Goal: Task Accomplishment & Management: Manage account settings

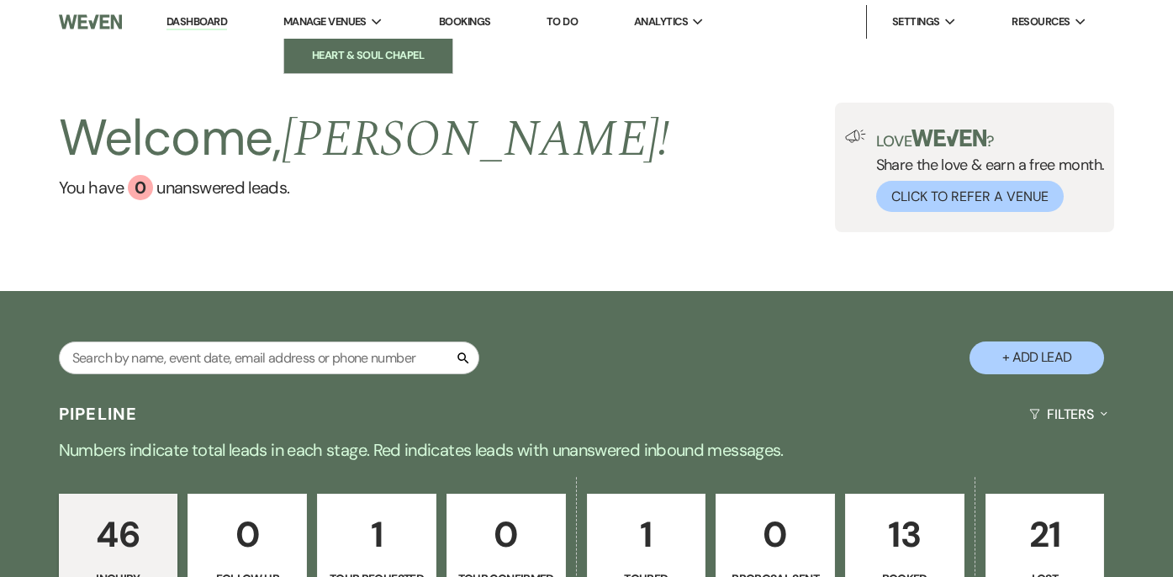
click at [356, 69] on link "Heart & Soul Chapel" at bounding box center [368, 56] width 168 height 34
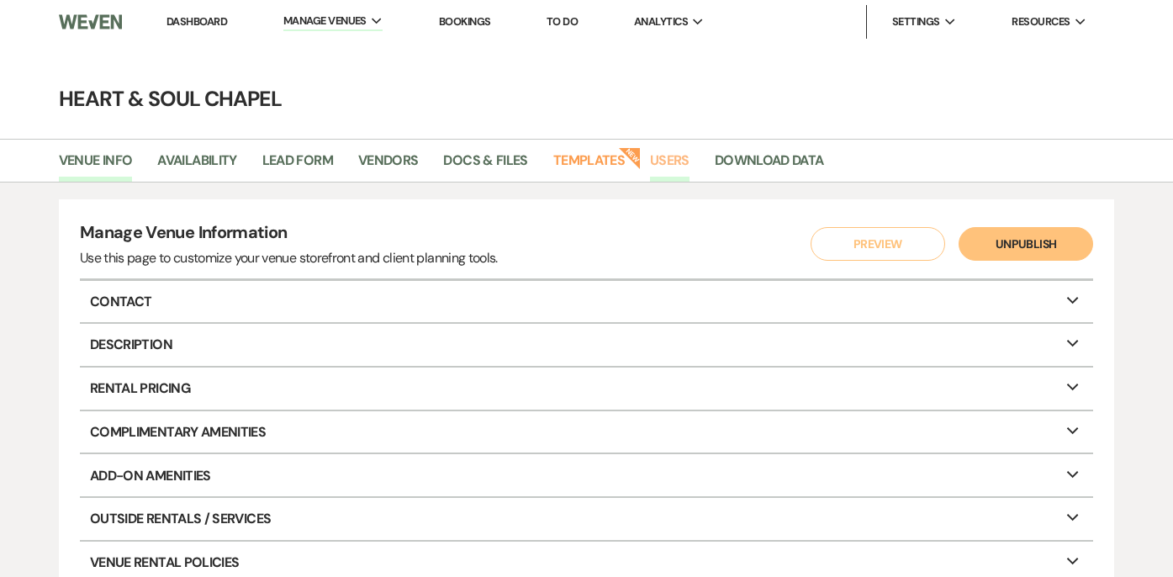
click at [685, 153] on link "Users" at bounding box center [670, 166] width 40 height 32
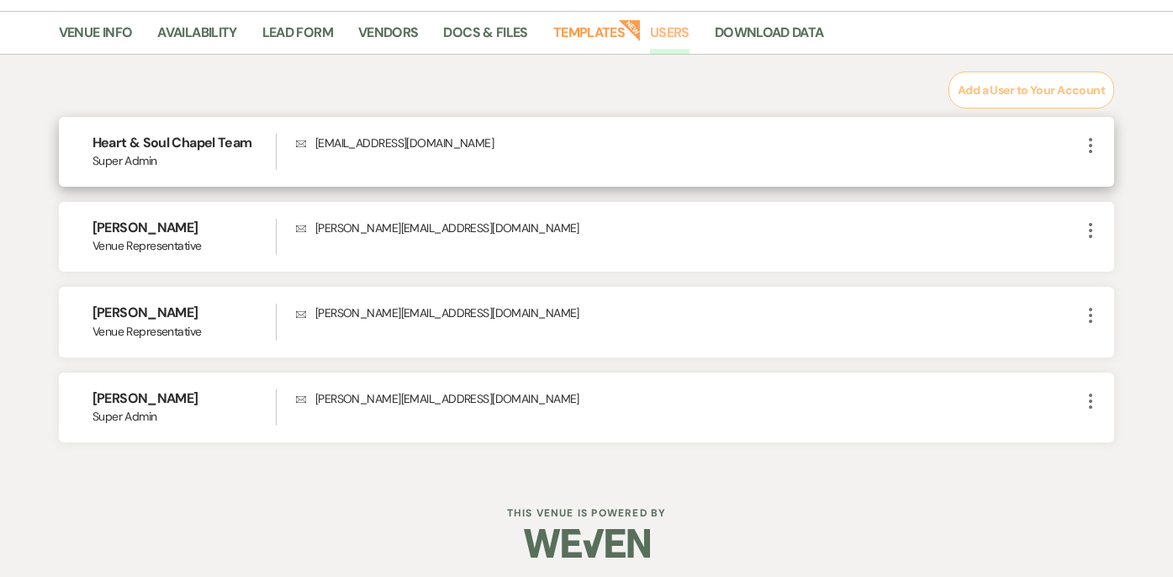
scroll to position [134, 0]
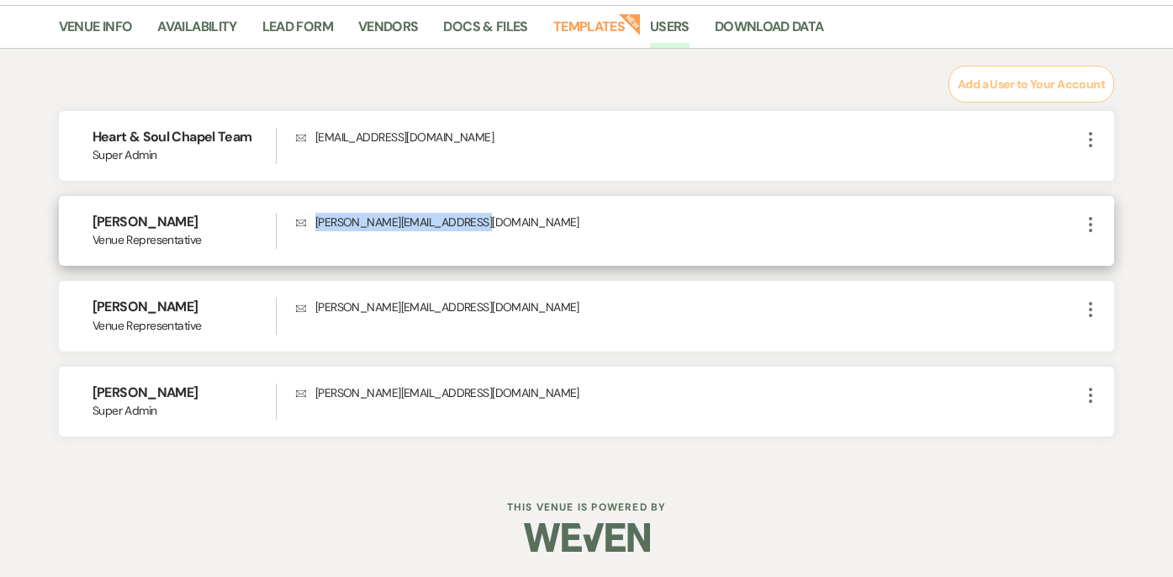
drag, startPoint x: 500, startPoint y: 219, endPoint x: 317, endPoint y: 222, distance: 183.4
click at [317, 222] on p "Envelope [EMAIL_ADDRESS][DOMAIN_NAME]" at bounding box center [688, 222] width 785 height 19
copy p "[PERSON_NAME][EMAIL_ADDRESS][DOMAIN_NAME]"
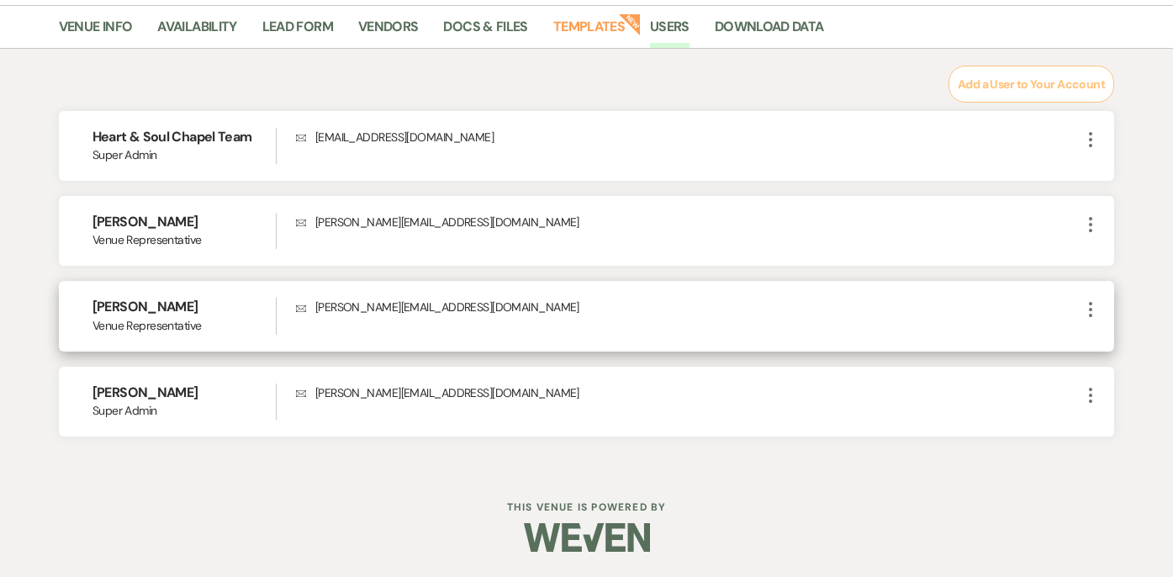
click at [483, 316] on p "Envelope [PERSON_NAME][EMAIL_ADDRESS][DOMAIN_NAME]" at bounding box center [688, 307] width 785 height 19
drag, startPoint x: 481, startPoint y: 301, endPoint x: 312, endPoint y: 313, distance: 169.5
click at [311, 314] on p "Envelope [PERSON_NAME][EMAIL_ADDRESS][DOMAIN_NAME]" at bounding box center [688, 307] width 785 height 19
copy p "[PERSON_NAME][EMAIL_ADDRESS][DOMAIN_NAME]"
click at [435, 307] on p "Envelope [PERSON_NAME][EMAIL_ADDRESS][DOMAIN_NAME]" at bounding box center [688, 307] width 785 height 19
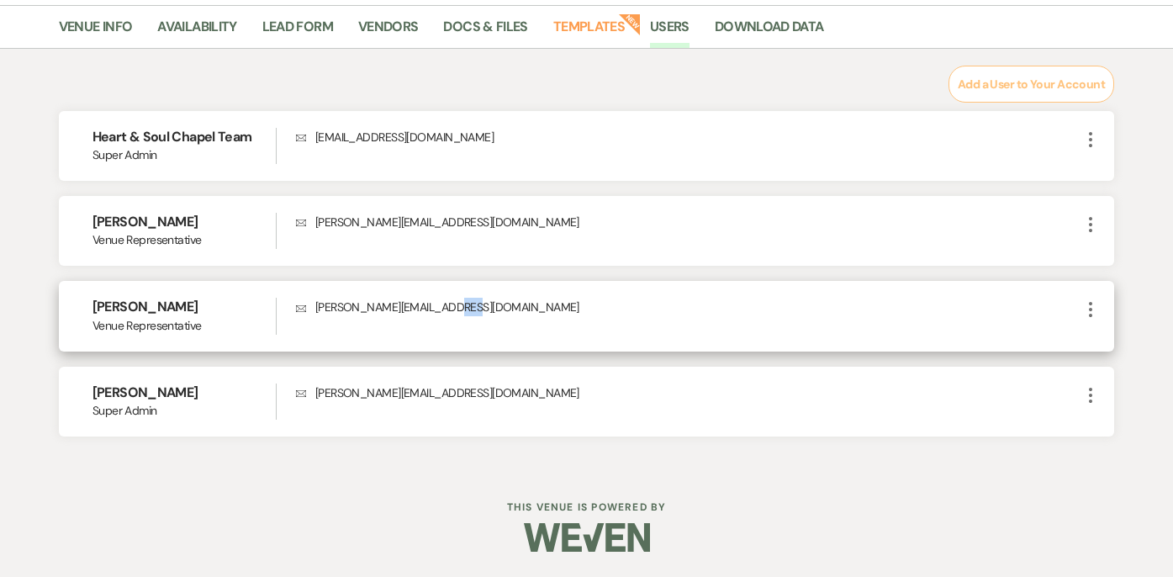
click at [434, 307] on p "Envelope [PERSON_NAME][EMAIL_ADDRESS][DOMAIN_NAME]" at bounding box center [688, 307] width 785 height 19
copy div "[PERSON_NAME][EMAIL_ADDRESS][DOMAIN_NAME] More"
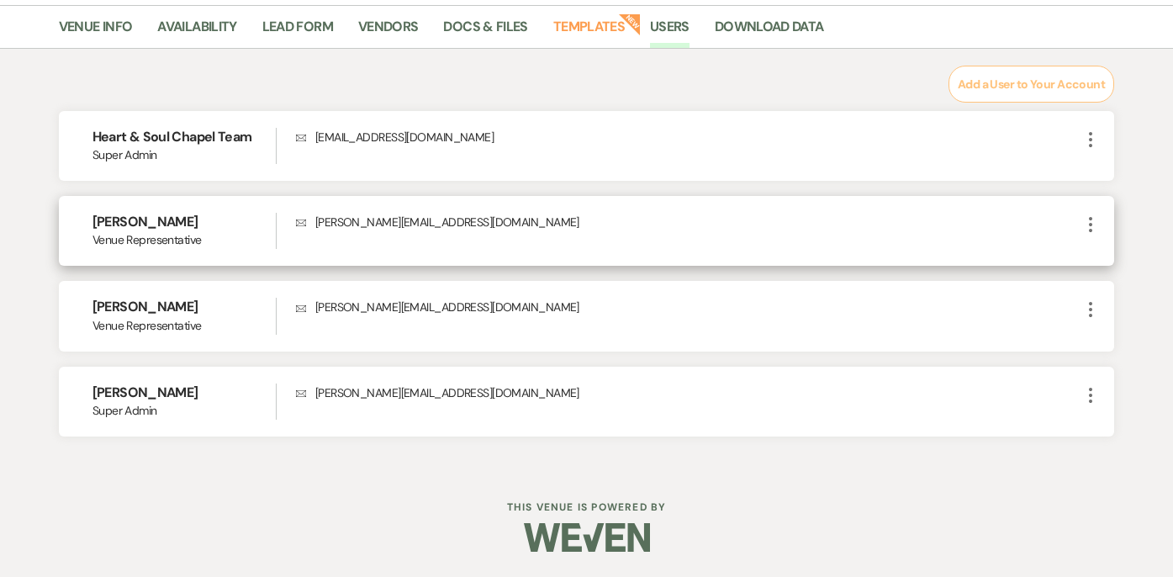
click at [202, 222] on h6 "[PERSON_NAME]" at bounding box center [185, 222] width 184 height 19
drag, startPoint x: 203, startPoint y: 222, endPoint x: 85, endPoint y: 223, distance: 117.7
click at [84, 222] on div "[PERSON_NAME] Venue Representative Envelope [PERSON_NAME][EMAIL_ADDRESS][DOMAIN…" at bounding box center [587, 231] width 1056 height 70
copy h6 "[PERSON_NAME]"
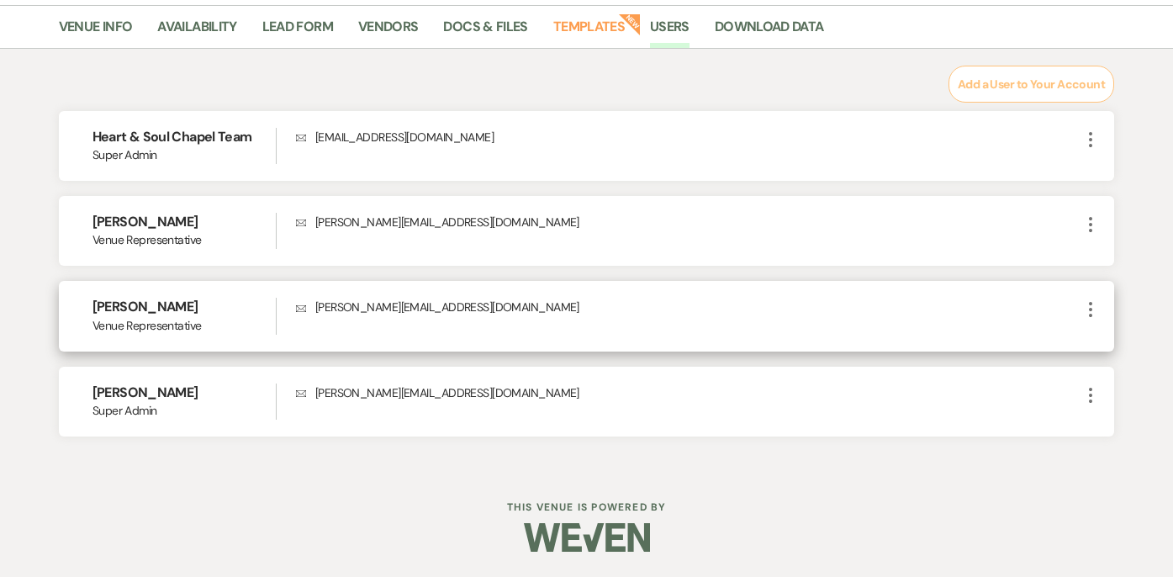
click at [463, 309] on p "Envelope [PERSON_NAME][EMAIL_ADDRESS][DOMAIN_NAME]" at bounding box center [688, 307] width 785 height 19
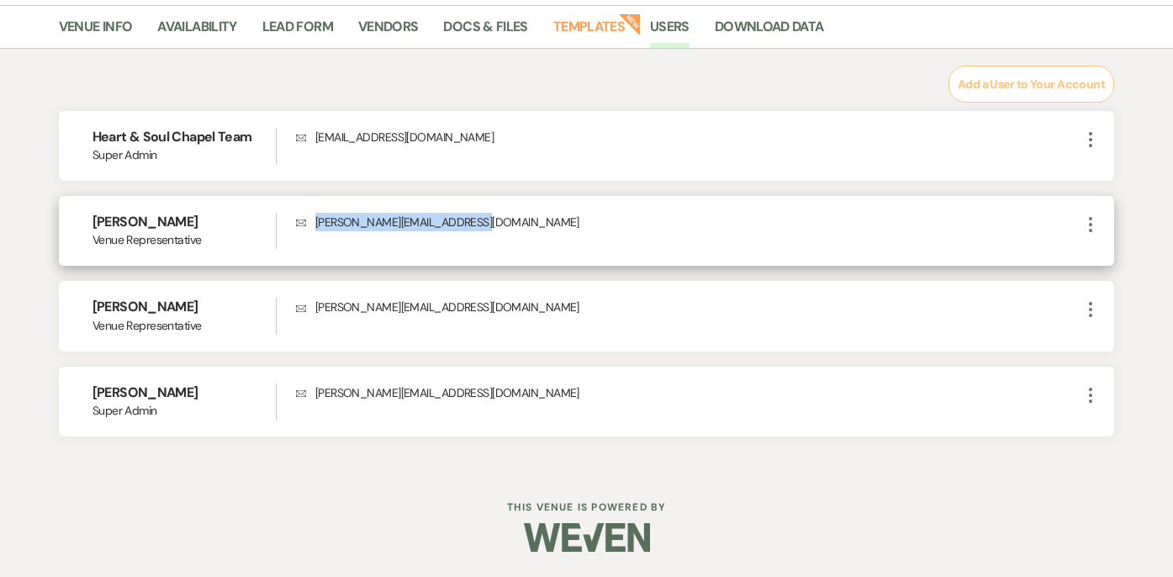
drag, startPoint x: 487, startPoint y: 224, endPoint x: 306, endPoint y: 225, distance: 180.8
click at [305, 225] on p "Envelope [EMAIL_ADDRESS][DOMAIN_NAME]" at bounding box center [688, 222] width 785 height 19
copy p "[PERSON_NAME][EMAIL_ADDRESS][DOMAIN_NAME]"
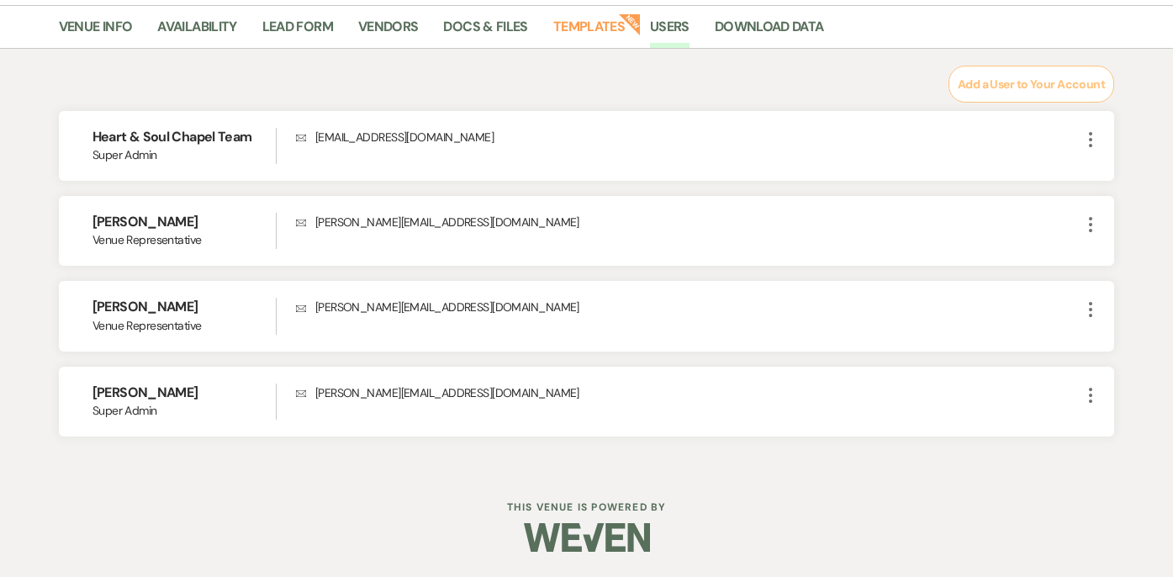
click at [594, 92] on div "Add a User to Your Account Heart & Soul Chapel Team Super Admin Envelope [EMAIL…" at bounding box center [587, 252] width 1056 height 372
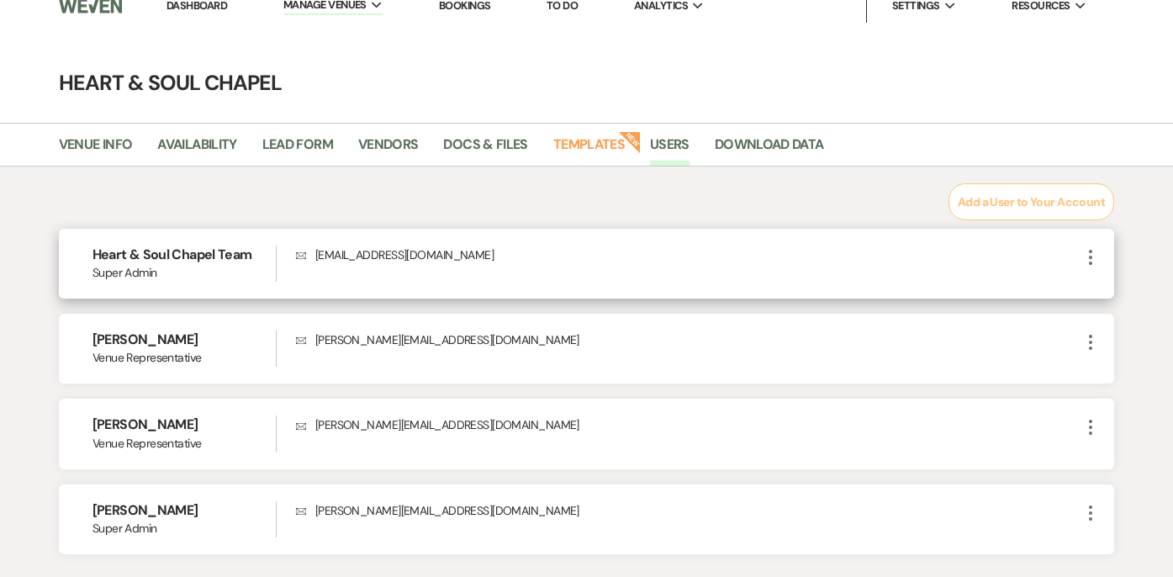
scroll to position [0, 0]
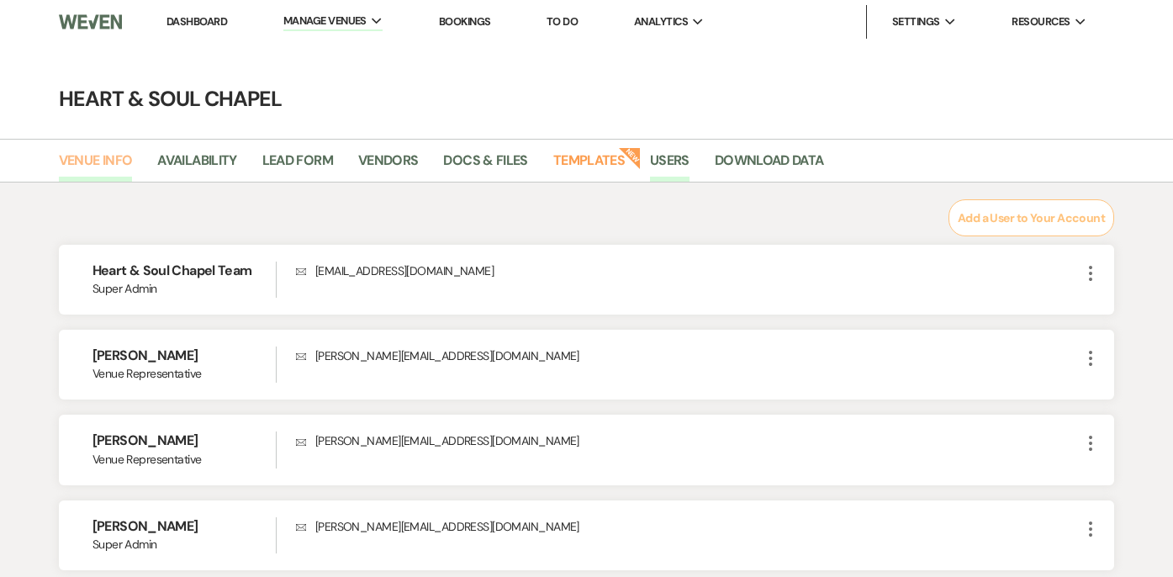
click at [117, 158] on link "Venue Info" at bounding box center [96, 166] width 74 height 32
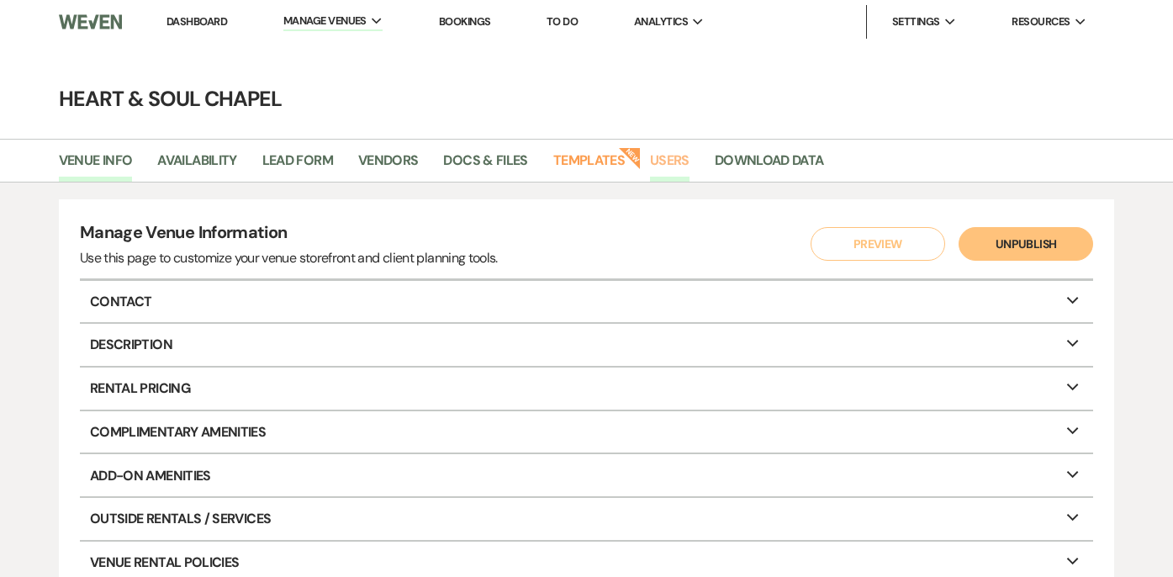
click at [681, 156] on link "Users" at bounding box center [670, 166] width 40 height 32
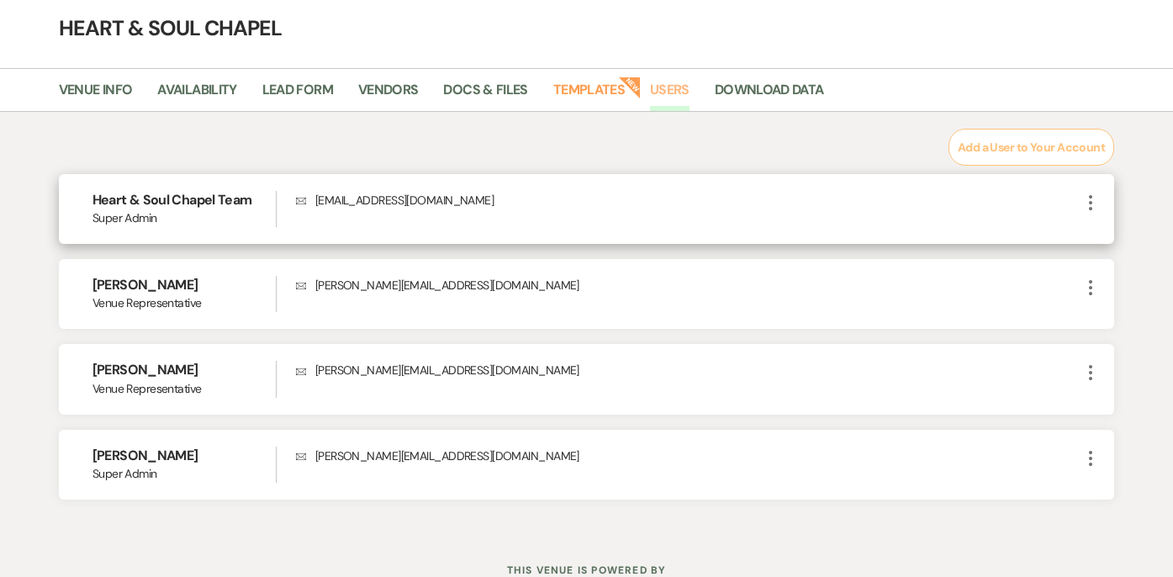
scroll to position [134, 0]
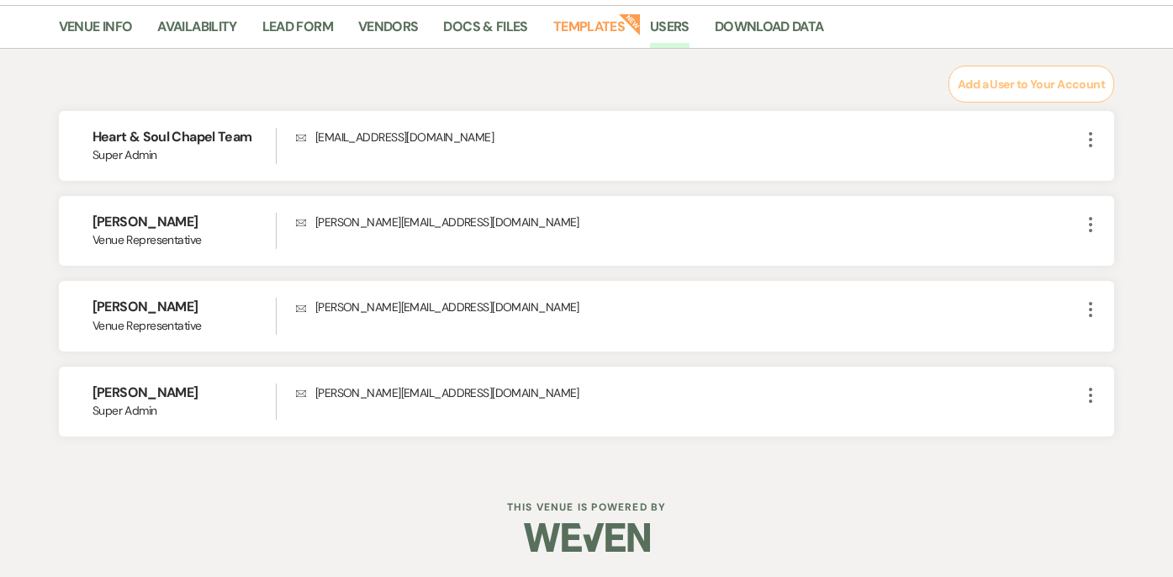
click at [1024, 93] on button "Add a User to Your Account" at bounding box center [1032, 84] width 166 height 37
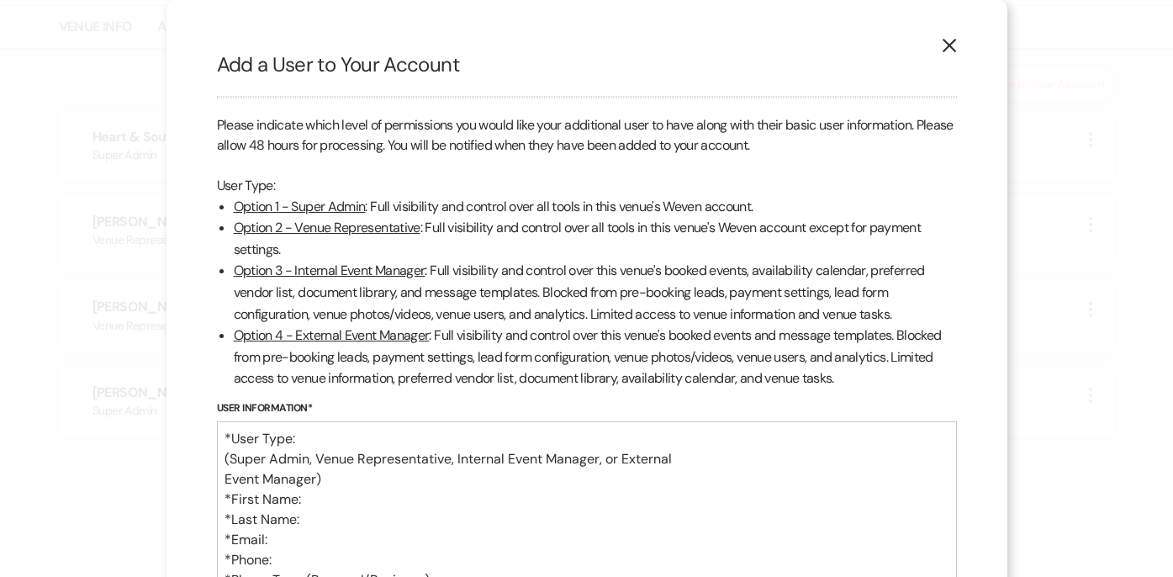
click at [950, 47] on use "button" at bounding box center [948, 45] width 13 height 13
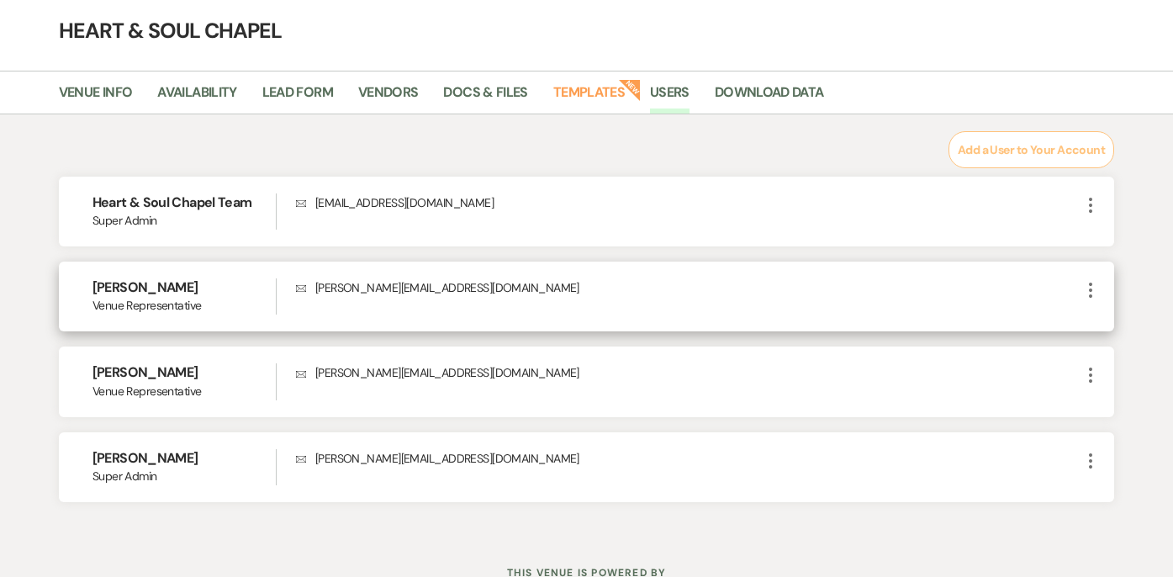
scroll to position [0, 0]
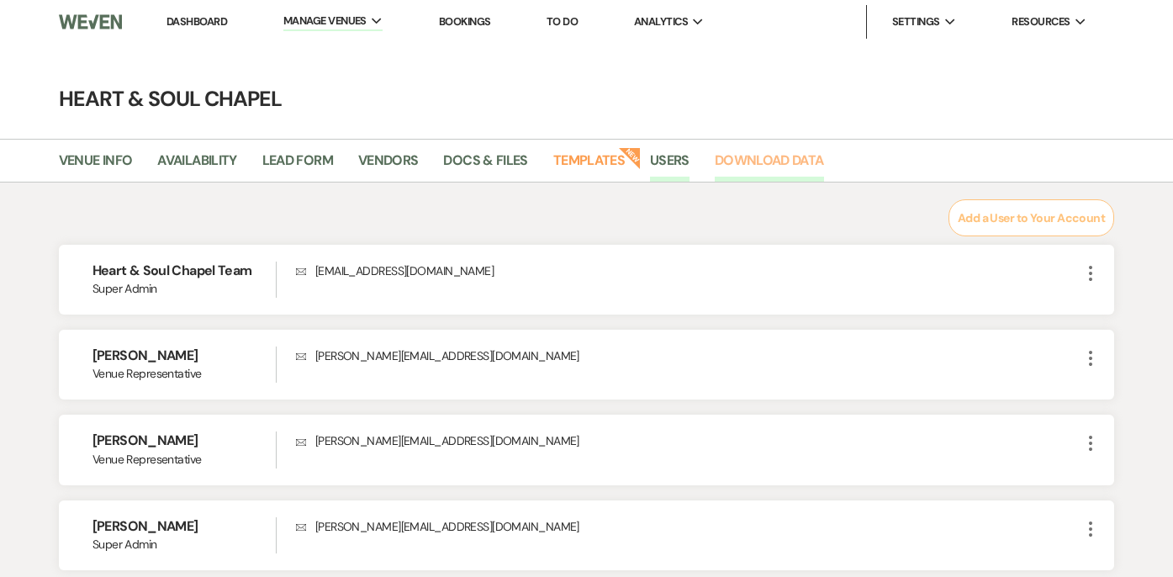
click at [765, 160] on link "Download Data" at bounding box center [769, 166] width 109 height 32
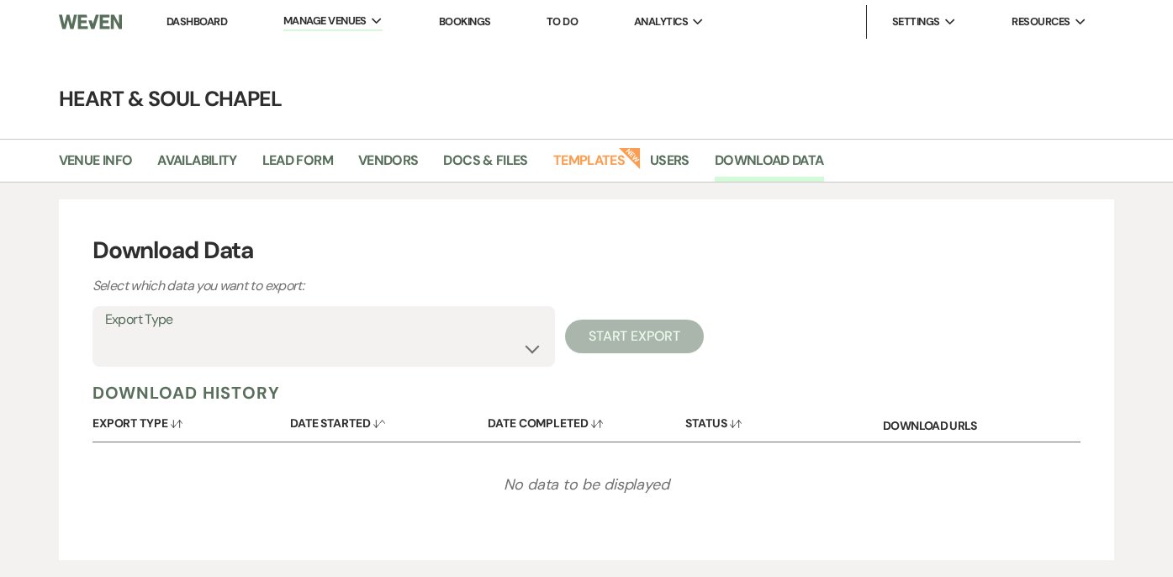
click at [452, 327] on label "Export Type" at bounding box center [323, 320] width 437 height 24
click at [487, 338] on select "Availability Calendar Information Category Templates Contacts Information Event…" at bounding box center [323, 348] width 437 height 33
click at [105, 332] on select "Availability Calendar Information Category Templates Contacts Information Event…" at bounding box center [323, 348] width 437 height 33
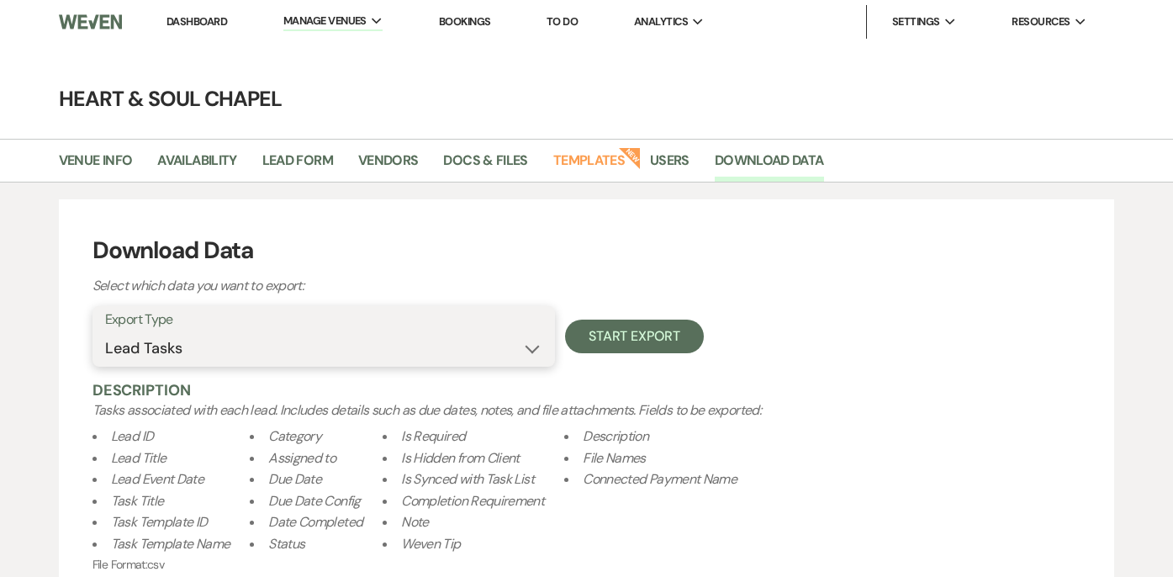
click at [375, 342] on select "Availability Calendar Information Category Templates Contacts Information Event…" at bounding box center [323, 348] width 437 height 33
select select "leadNotes"
click at [105, 332] on select "Availability Calendar Information Category Templates Contacts Information Event…" at bounding box center [323, 348] width 437 height 33
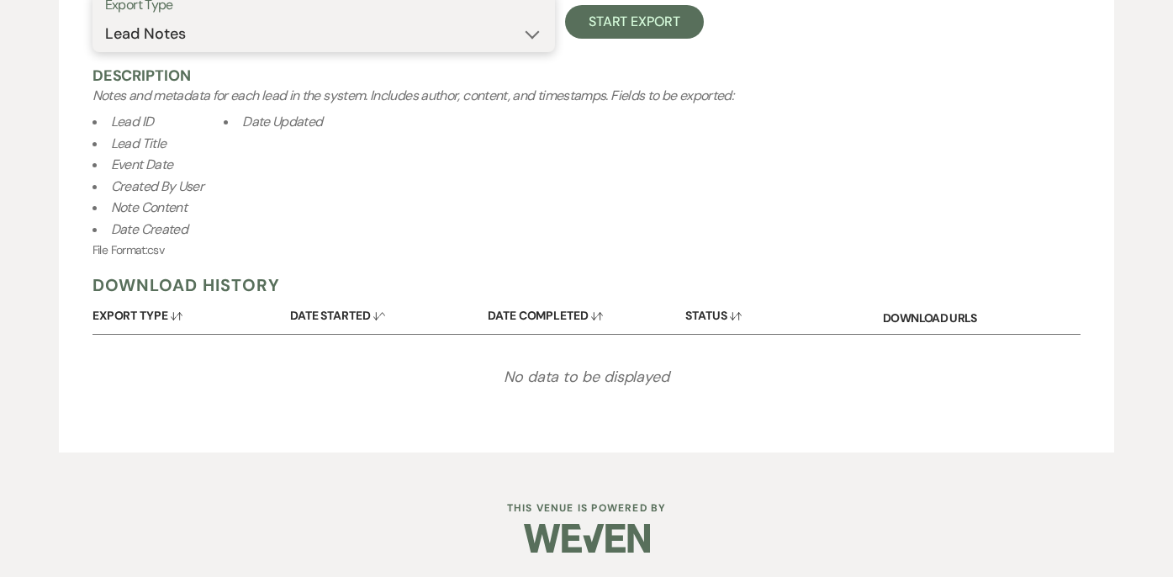
scroll to position [202, 0]
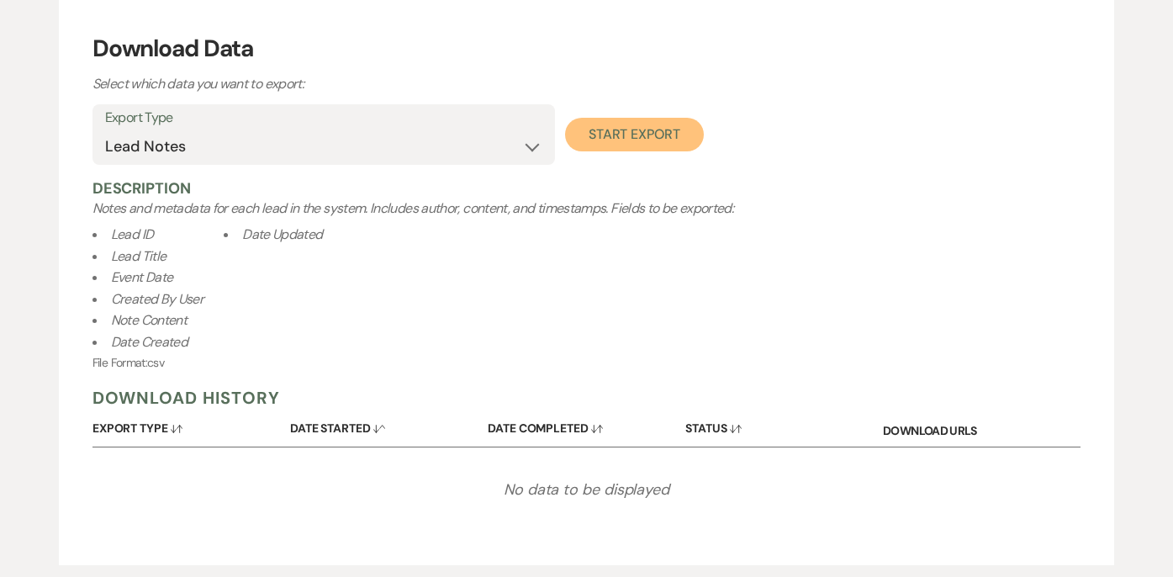
click at [616, 131] on button "Start Export" at bounding box center [634, 135] width 139 height 34
select select
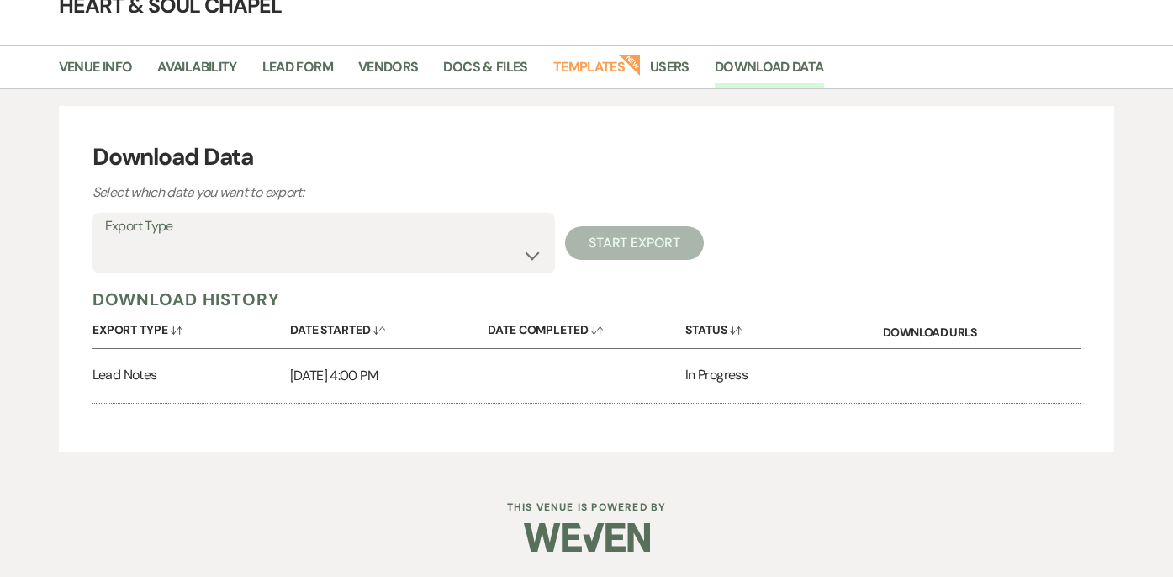
click at [736, 388] on div "In Progress" at bounding box center [784, 376] width 198 height 54
click at [654, 73] on link "Users" at bounding box center [670, 72] width 40 height 32
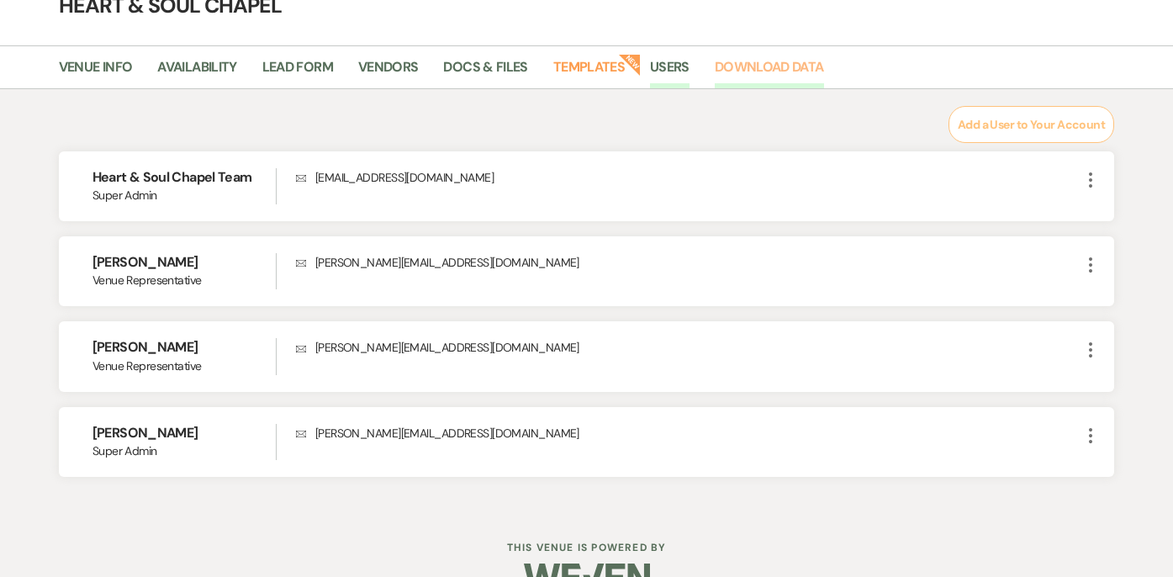
click at [754, 70] on link "Download Data" at bounding box center [769, 72] width 109 height 32
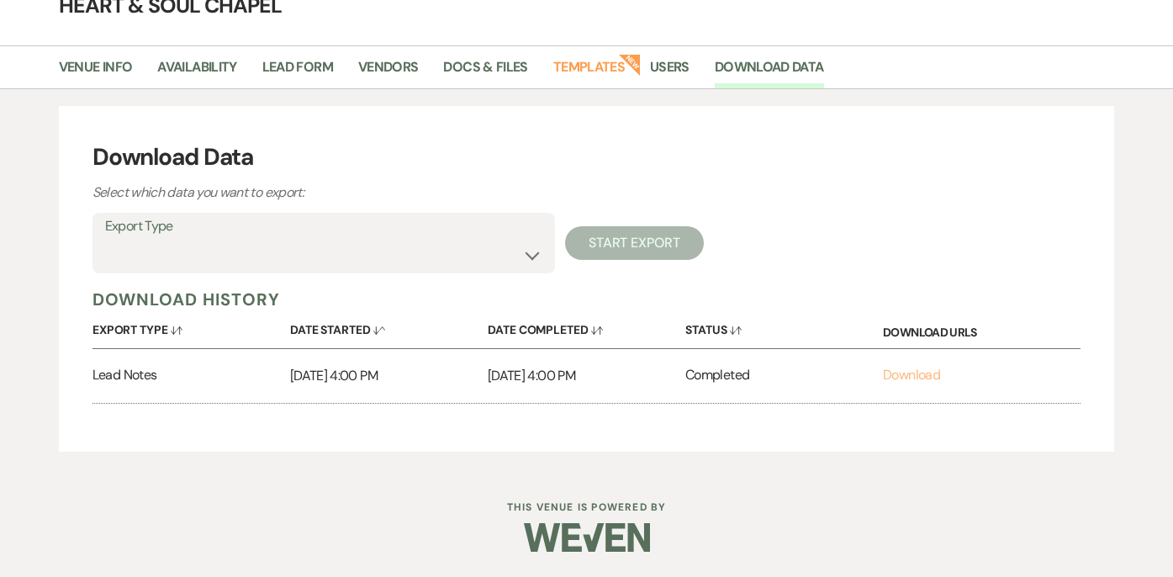
click at [897, 378] on link "Download" at bounding box center [911, 375] width 57 height 18
click at [651, 167] on h3 "Download Data" at bounding box center [587, 157] width 989 height 35
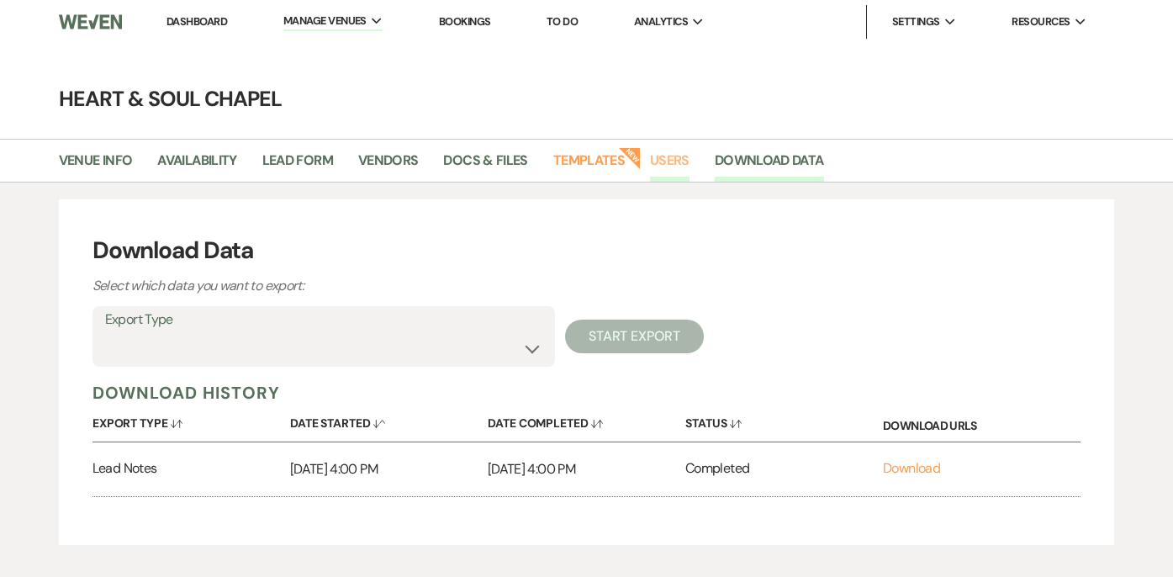
click at [670, 155] on link "Users" at bounding box center [670, 166] width 40 height 32
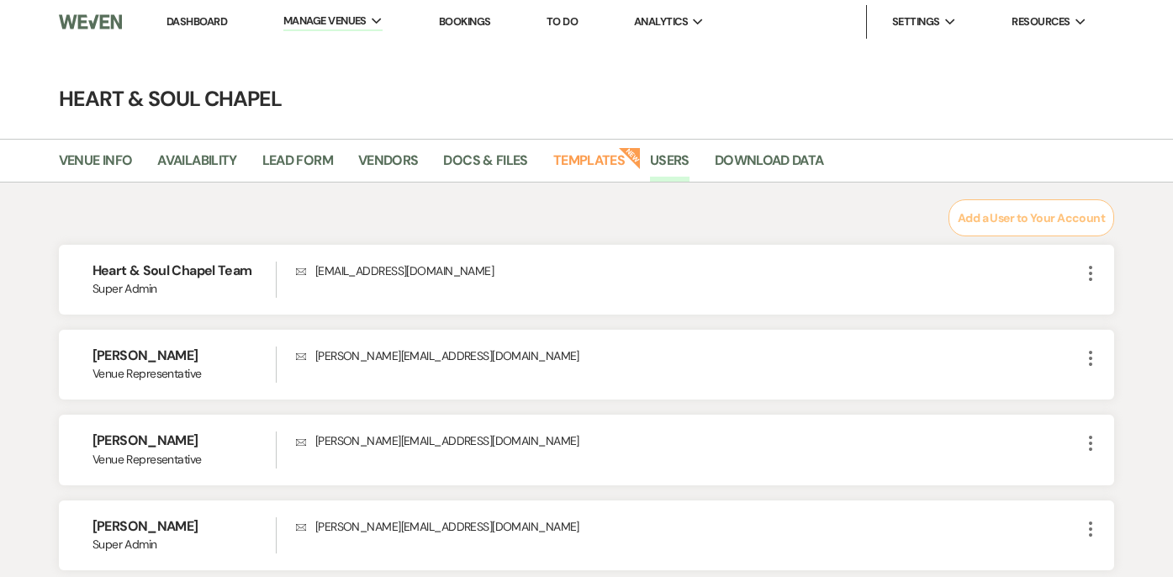
click at [1017, 216] on button "Add a User to Your Account" at bounding box center [1032, 217] width 166 height 37
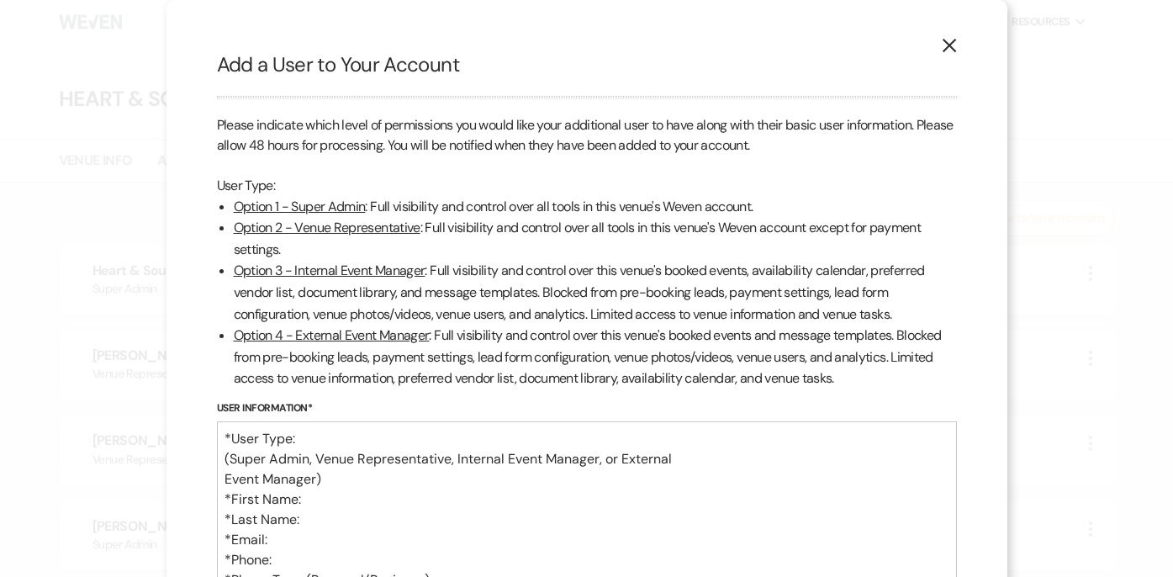
click at [953, 49] on use "button" at bounding box center [948, 45] width 13 height 13
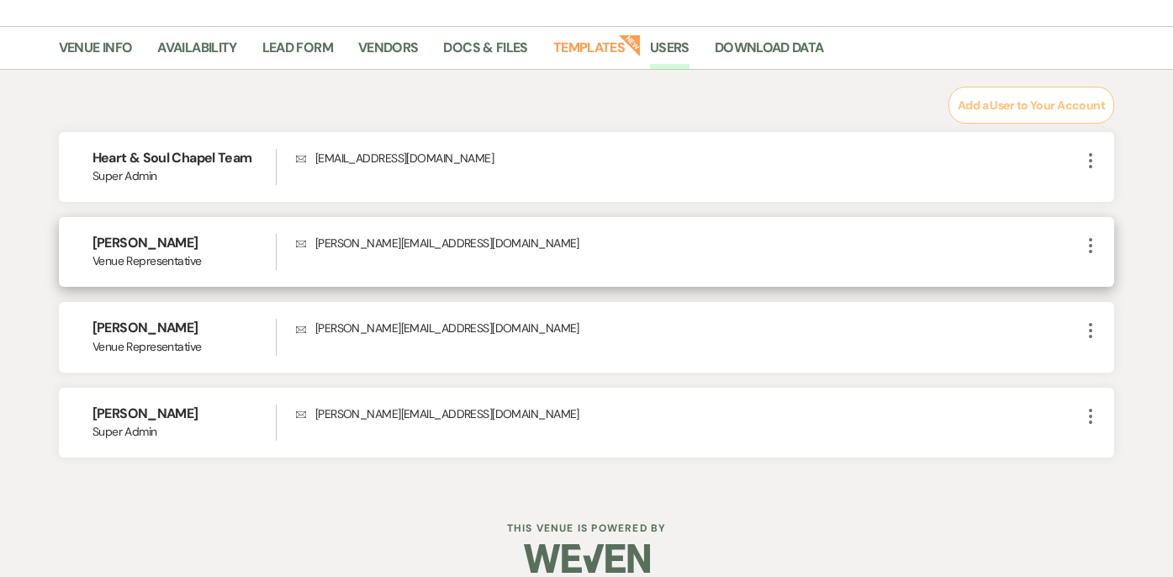
scroll to position [120, 0]
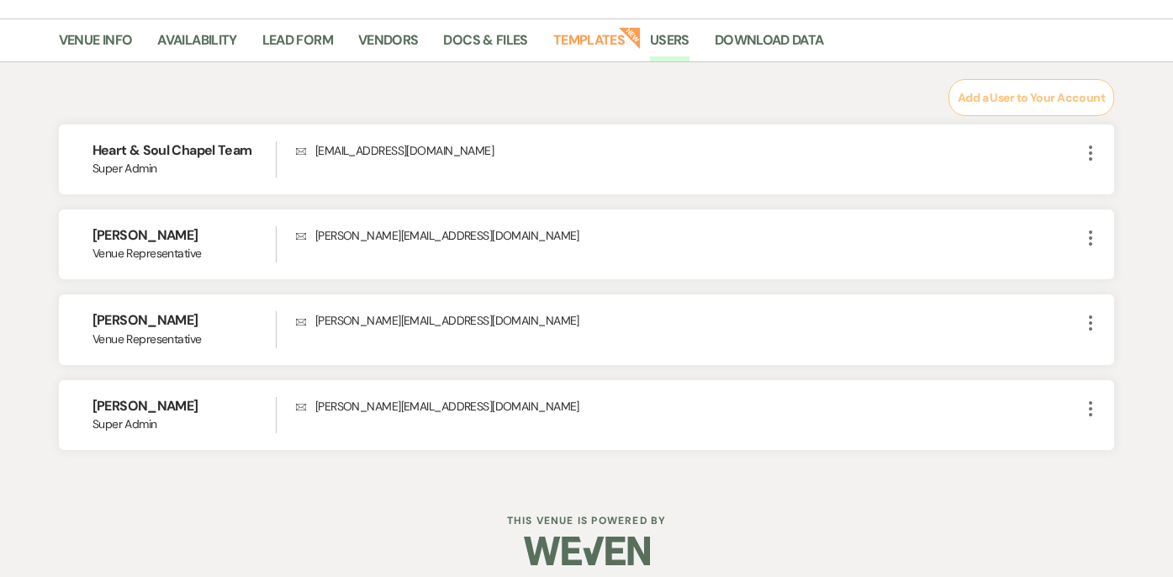
click at [1004, 94] on button "Add a User to Your Account" at bounding box center [1032, 97] width 166 height 37
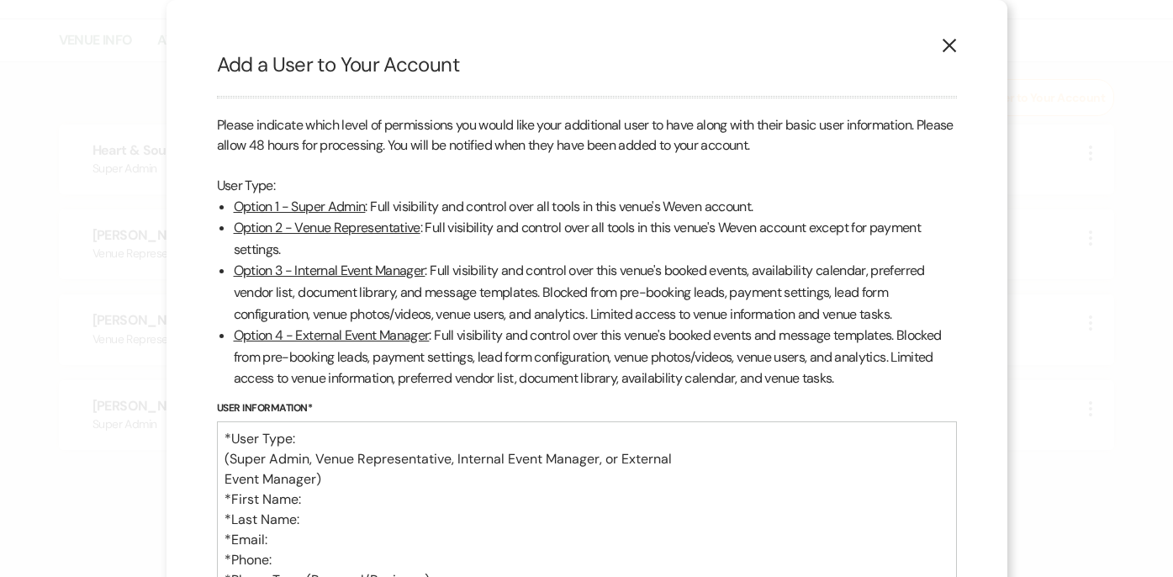
scroll to position [141, 0]
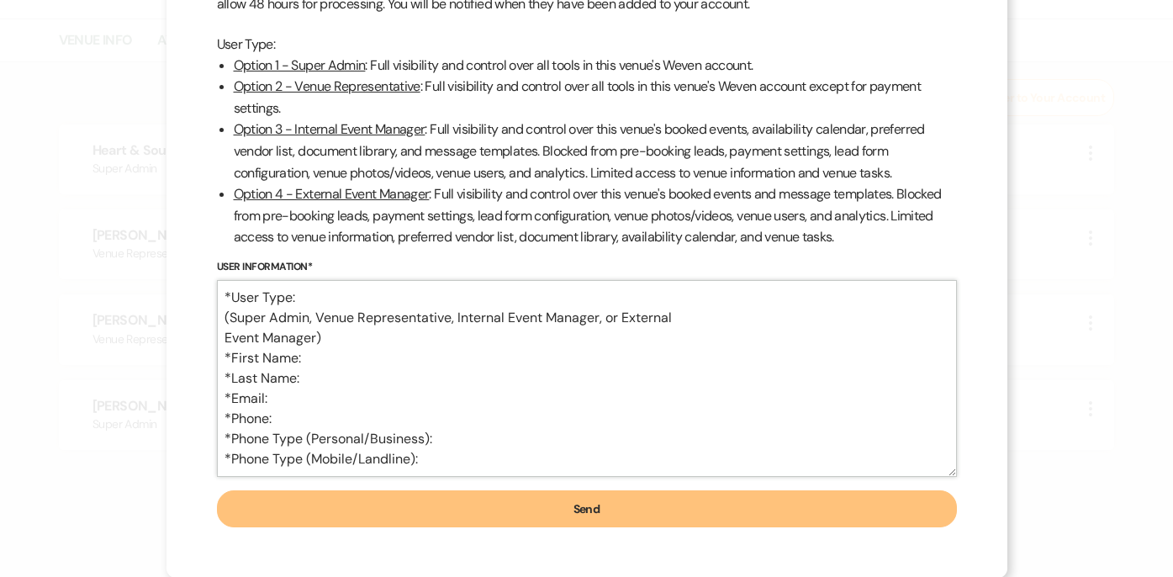
click at [346, 322] on textarea "*User Type: (Super Admin, Venue Representative, Internal Event Manager, or Exte…" at bounding box center [587, 378] width 740 height 197
click at [325, 304] on textarea "*User Type: (Super Admin, Venue Representative, Internal Event Manager, or Exte…" at bounding box center [587, 378] width 740 height 197
click at [306, 297] on textarea "*User Type: (Super Admin, Venue Representative, Internal Event Manager, or Exte…" at bounding box center [587, 378] width 740 height 197
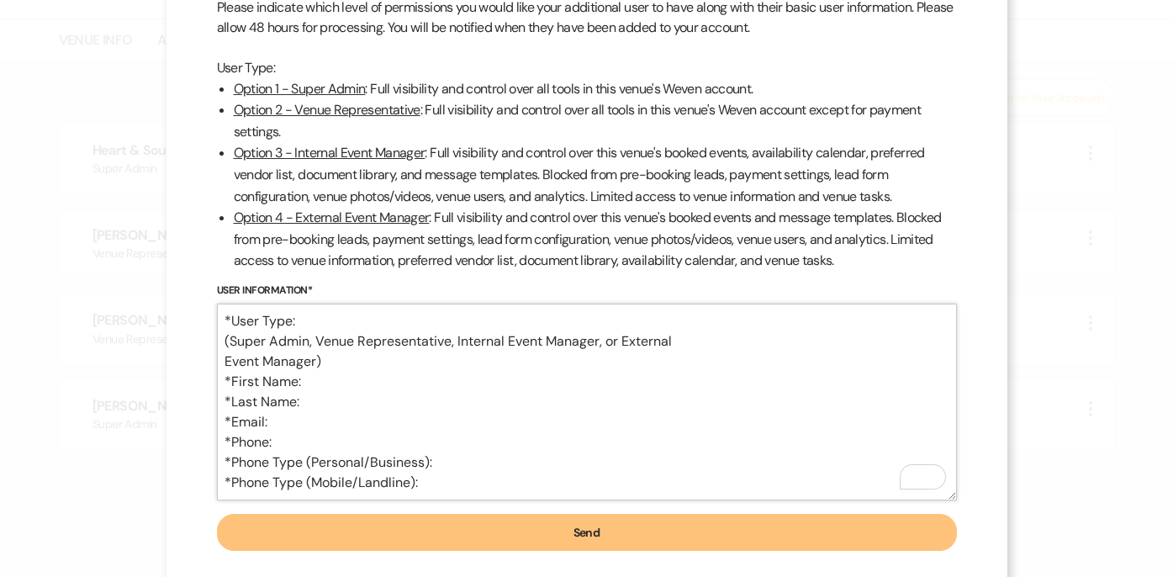
scroll to position [119, 0]
click at [332, 376] on textarea "*User Type: Super Admin (Super Admin, Venue Representative, Internal Event Mana…" at bounding box center [587, 401] width 740 height 197
click at [343, 405] on textarea "*User Type: Super Admin (Super Admin, Venue Representative, Internal Event Mana…" at bounding box center [587, 401] width 740 height 197
drag, startPoint x: 357, startPoint y: 405, endPoint x: 280, endPoint y: 300, distance: 129.4
click at [281, 301] on div "User Information* *User Type: Super Admin (Super Admin, Venue Representative, I…" at bounding box center [587, 390] width 740 height 219
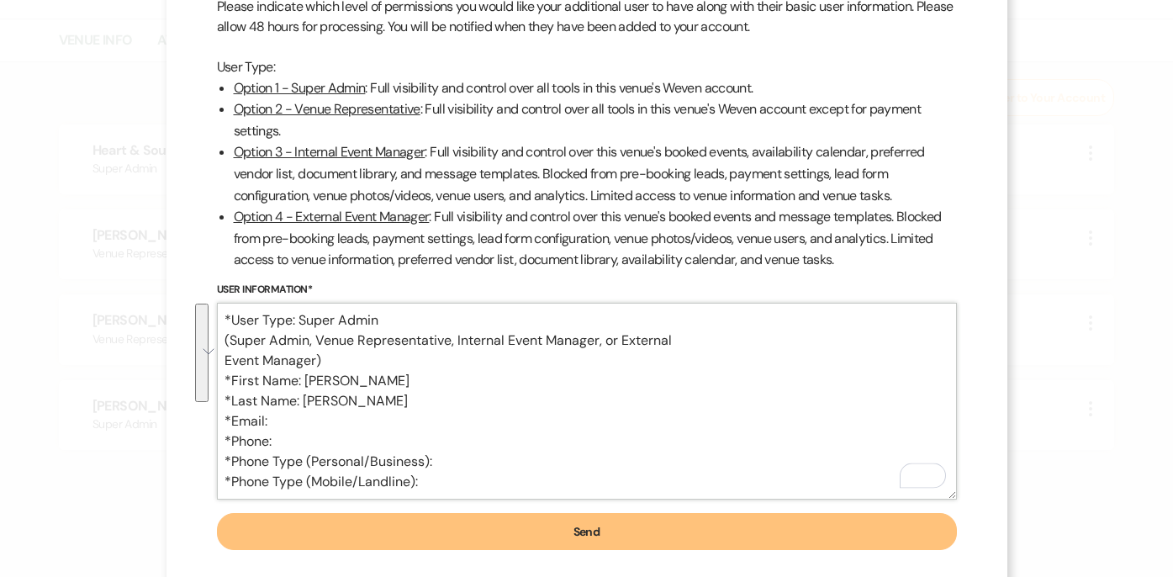
type textarea "*Email: *Phone: *Phone Type (Personal/Business): *Phone Type (Mobile/Landline):"
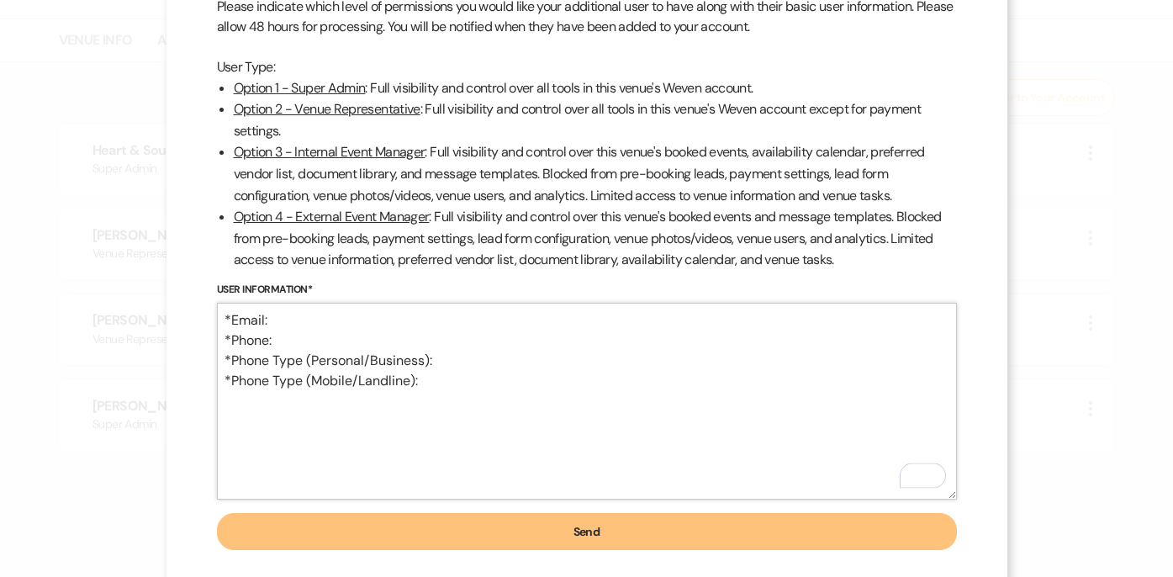
scroll to position [0, 0]
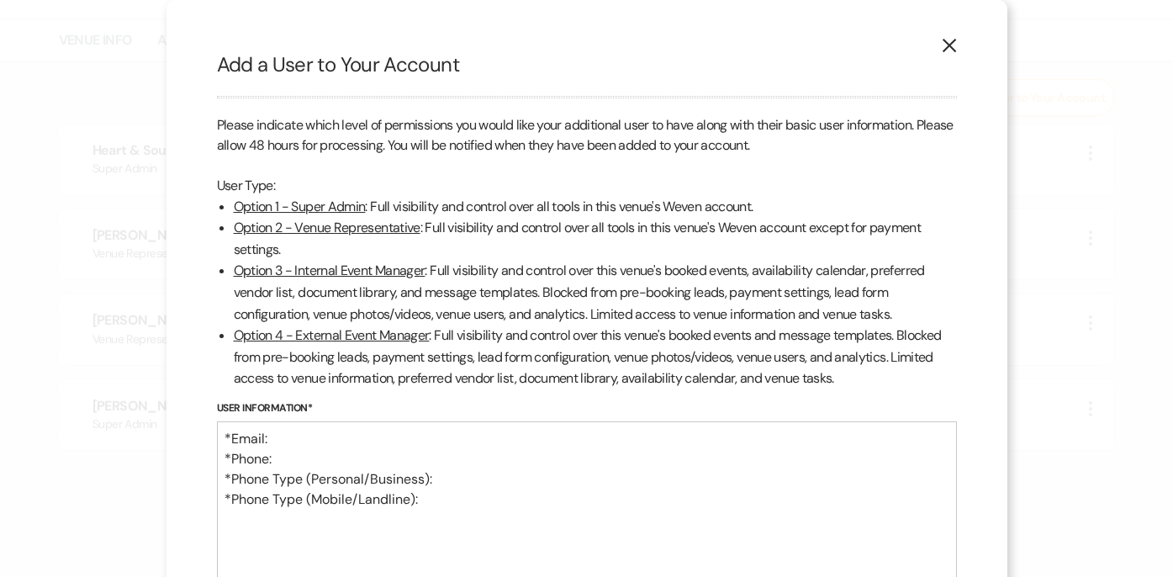
click at [939, 51] on button "X" at bounding box center [949, 44] width 25 height 29
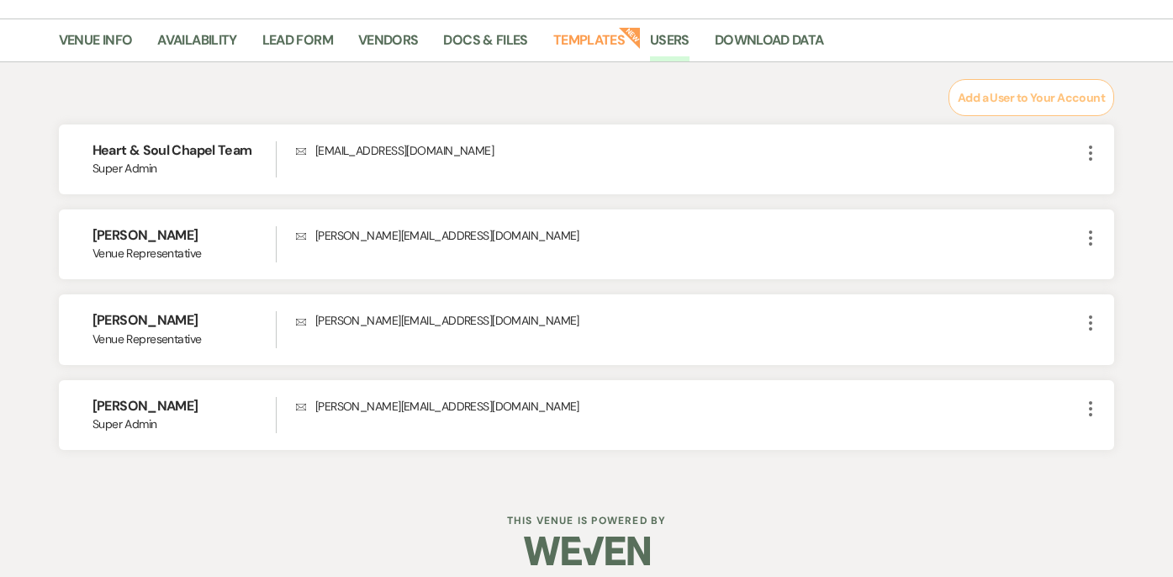
click at [1065, 104] on button "Add a User to Your Account" at bounding box center [1032, 97] width 166 height 37
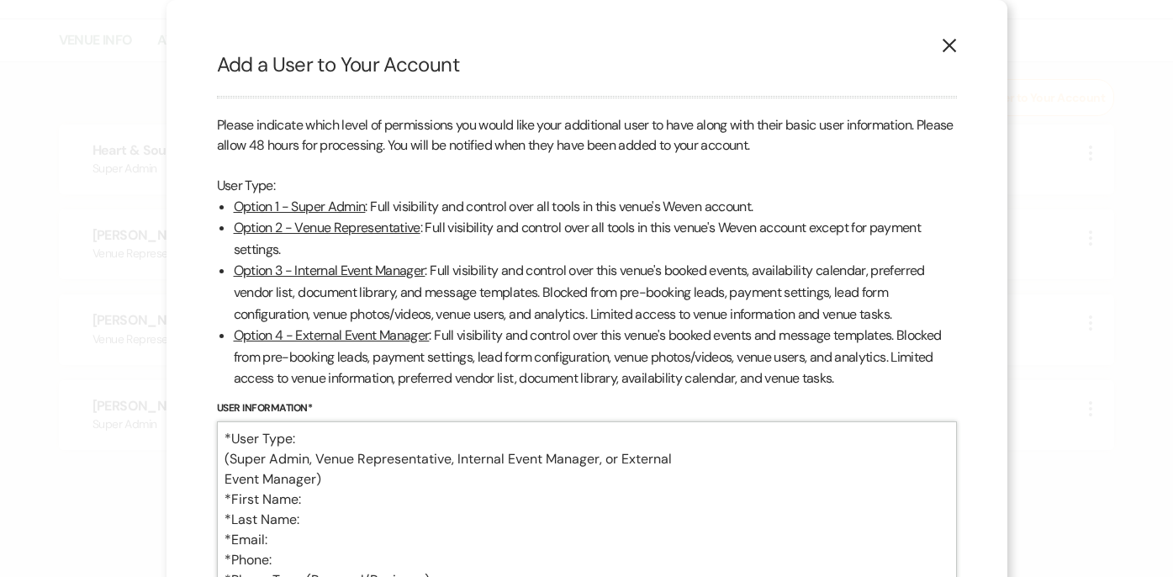
click at [387, 440] on textarea "*User Type: (Super Admin, Venue Representative, Internal Event Manager, or Exte…" at bounding box center [587, 519] width 740 height 197
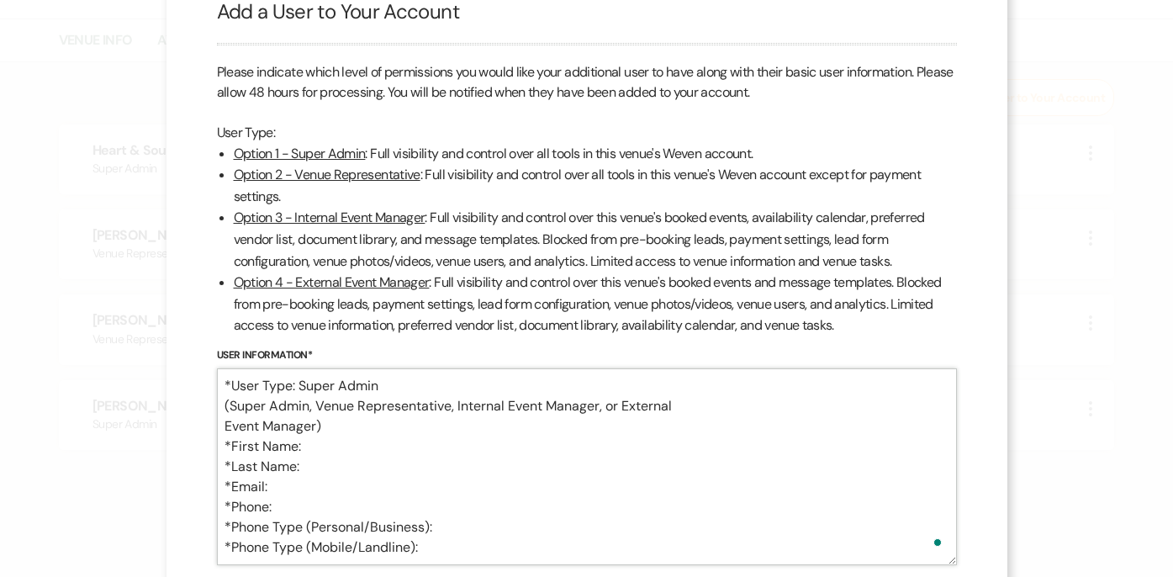
click at [330, 448] on textarea "*User Type: Super Admin (Super Admin, Venue Representative, Internal Event Mana…" at bounding box center [587, 466] width 740 height 197
click at [332, 474] on textarea "*User Type: Super Admin (Super Admin, Venue Representative, Internal Event Mana…" at bounding box center [587, 466] width 740 height 197
click at [317, 484] on textarea "*User Type: Super Admin (Super Admin, Venue Representative, Internal Event Mana…" at bounding box center [587, 466] width 740 height 197
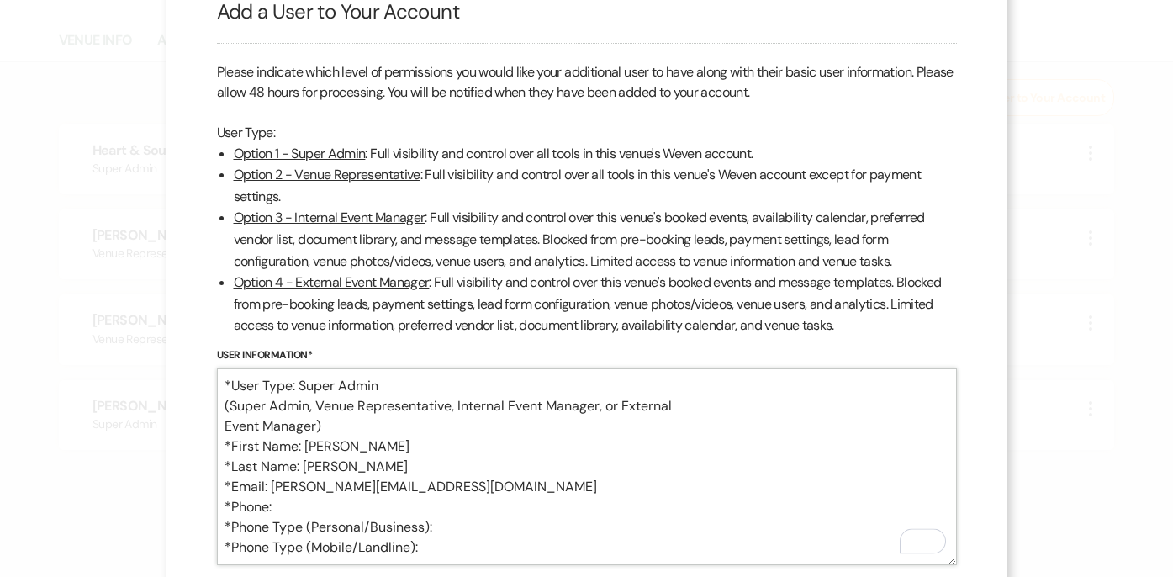
type textarea "*User Type: Super Admin (Super Admin, Venue Representative, Internal Event Mana…"
click at [315, 506] on textarea "*User Type: Super Admin (Super Admin, Venue Representative, Internal Event Mana…" at bounding box center [587, 466] width 740 height 197
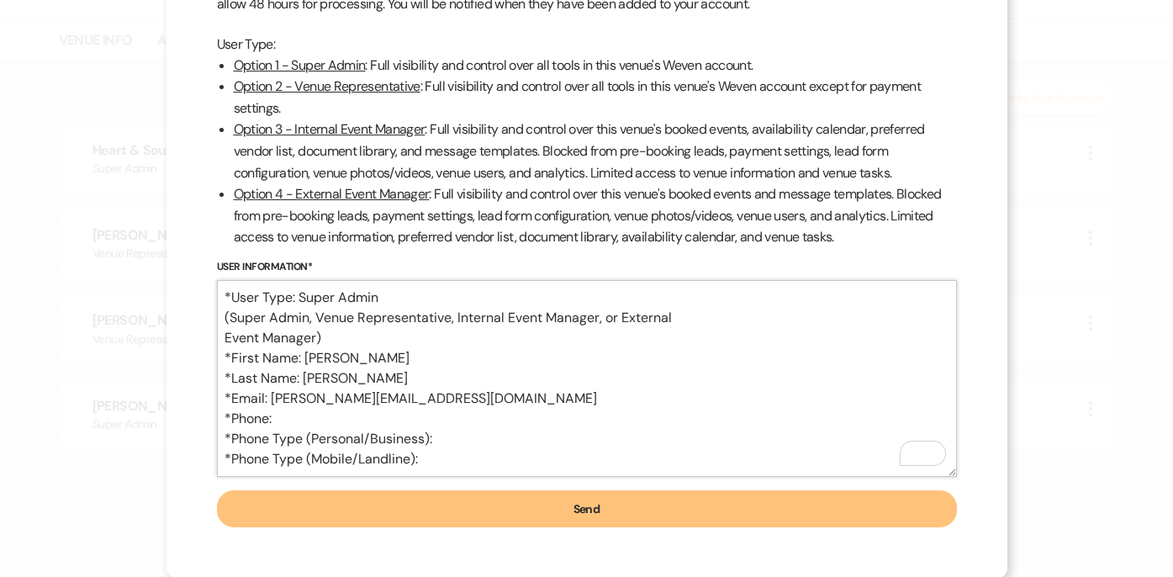
scroll to position [141, 0]
click at [612, 507] on button "Send" at bounding box center [587, 508] width 740 height 37
